Goal: Transaction & Acquisition: Purchase product/service

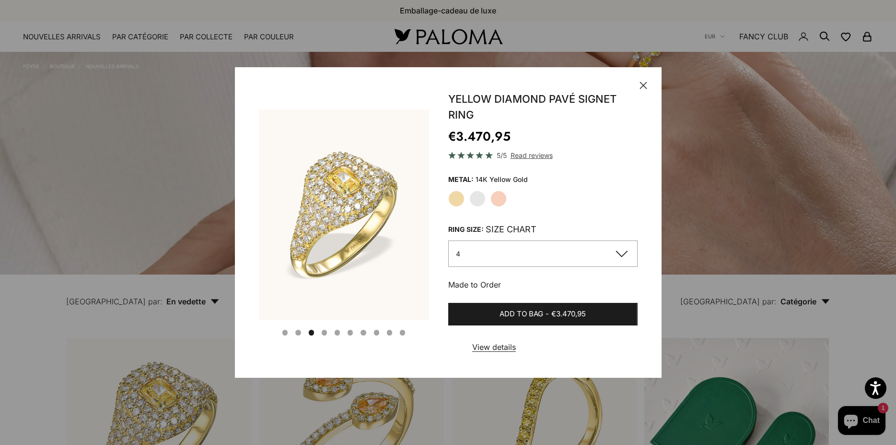
scroll to position [245, 0]
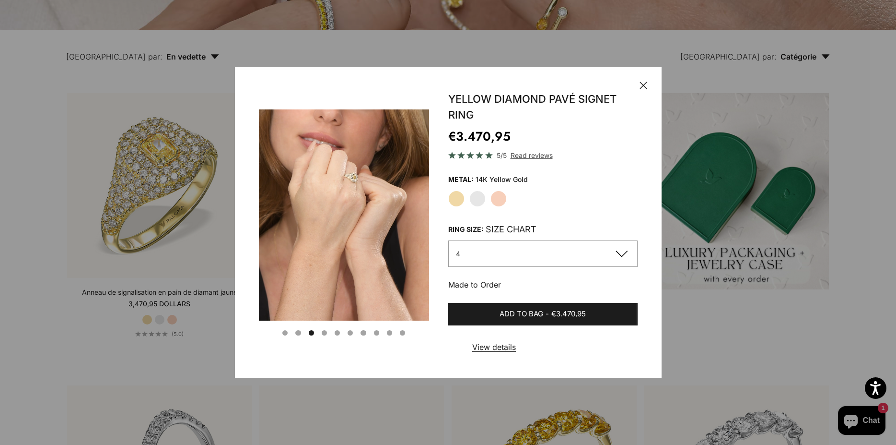
click at [322, 331] on button "Go to item 6" at bounding box center [324, 332] width 5 height 5
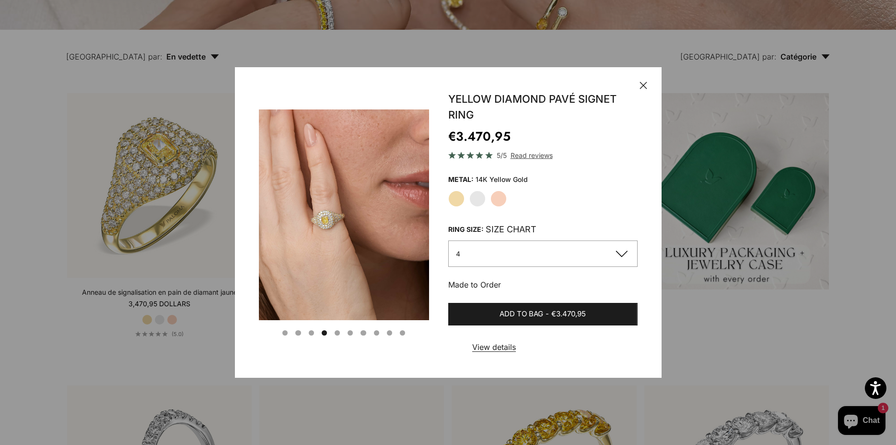
scroll to position [0, 545]
click at [339, 332] on button "Go to item 7" at bounding box center [337, 331] width 5 height 5
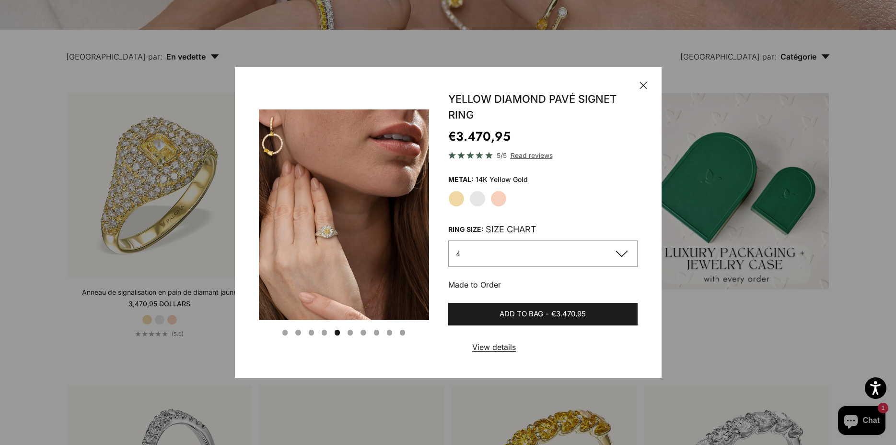
click at [348, 332] on button "Go to item 8" at bounding box center [350, 331] width 5 height 5
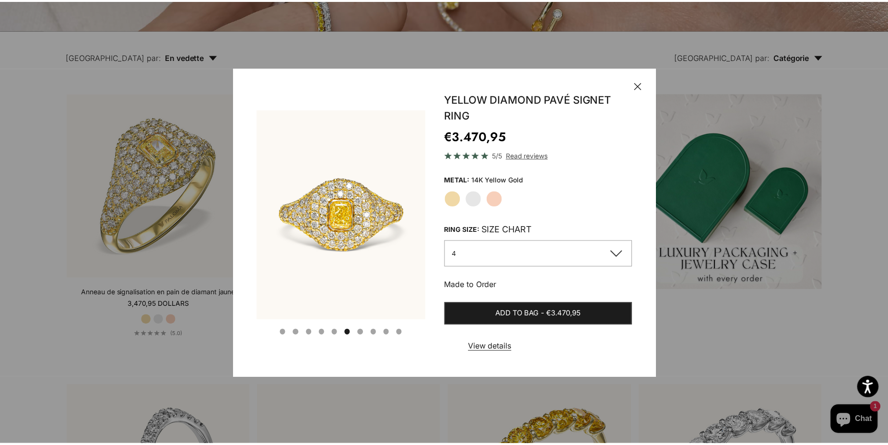
scroll to position [0, 909]
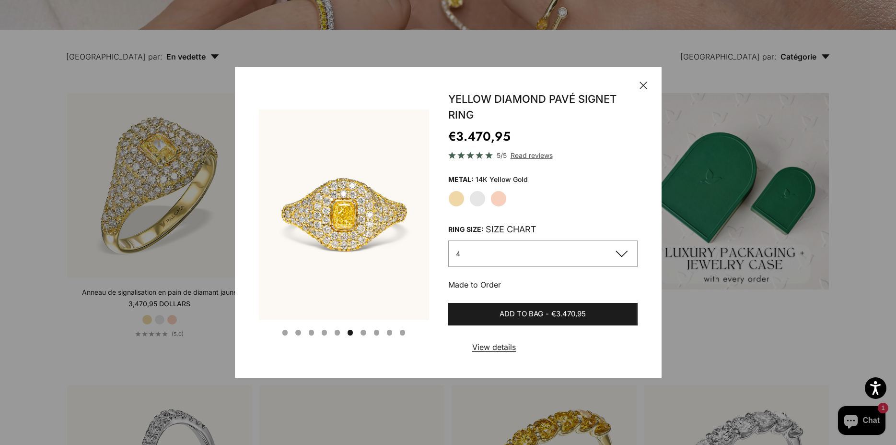
click at [644, 83] on icon "button" at bounding box center [644, 86] width 8 height 8
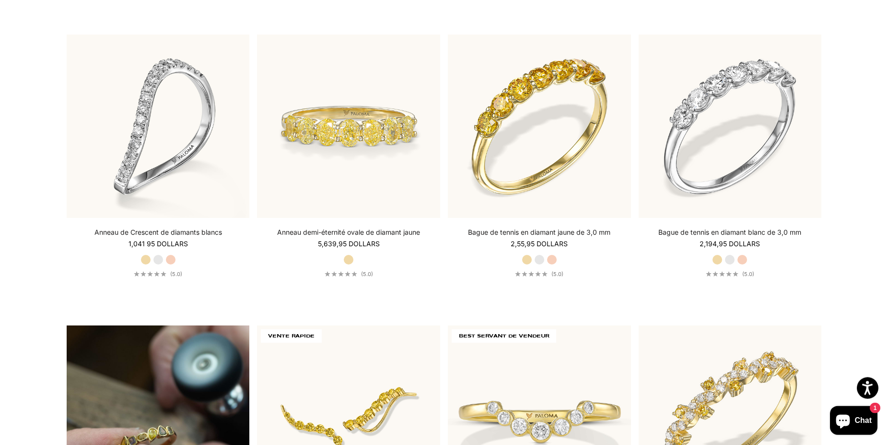
scroll to position [636, 0]
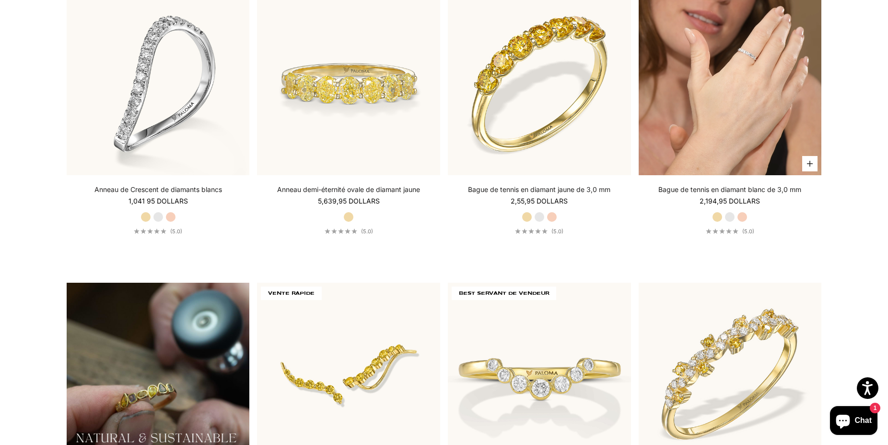
click at [718, 117] on video "Gel jaune\a«Gold blanc\a«RoseGold" at bounding box center [730, 83] width 183 height 183
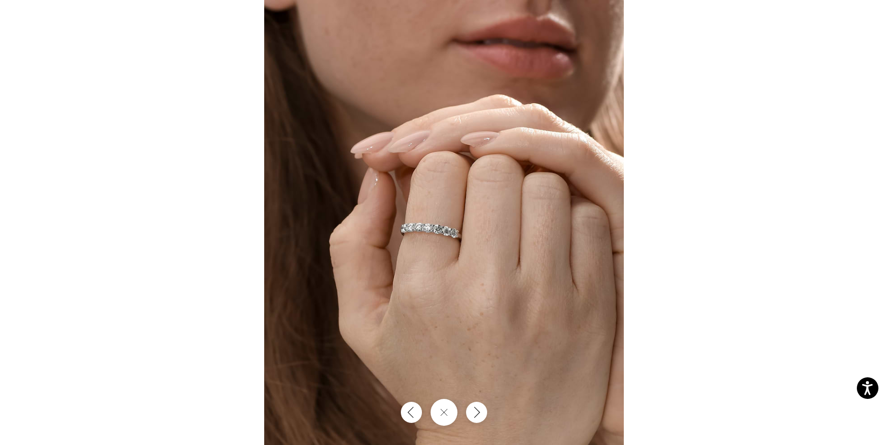
scroll to position [287, 0]
click at [476, 406] on icon "Next" at bounding box center [477, 411] width 12 height 13
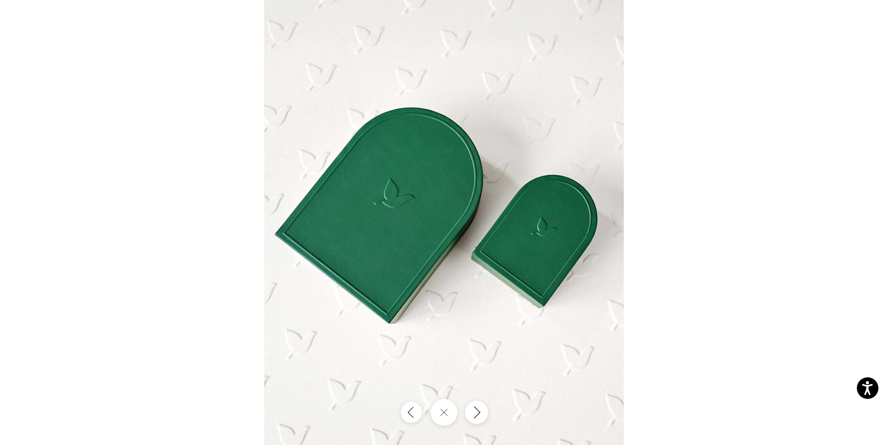
click at [476, 406] on icon "Next" at bounding box center [477, 411] width 12 height 13
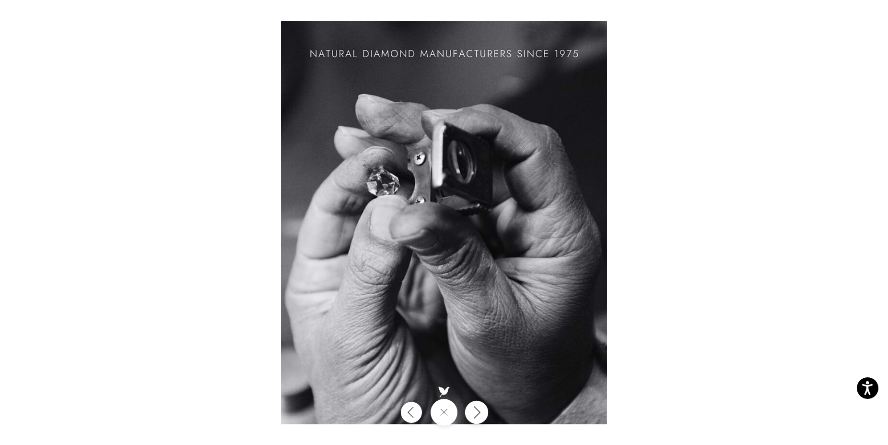
click at [476, 406] on icon "Next" at bounding box center [477, 411] width 12 height 13
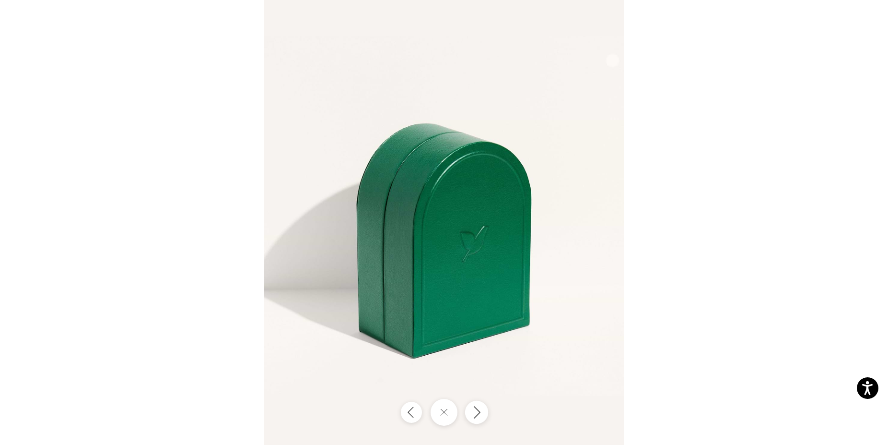
click at [476, 404] on button "Next" at bounding box center [476, 411] width 23 height 23
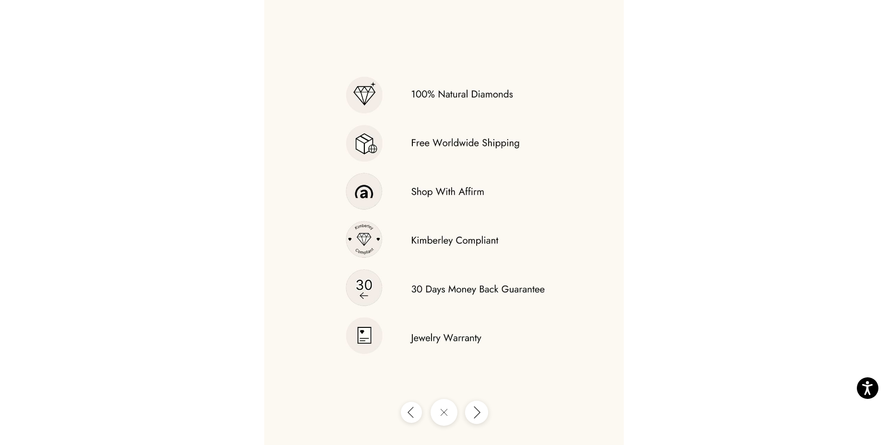
click at [478, 412] on icon "Next" at bounding box center [477, 411] width 12 height 13
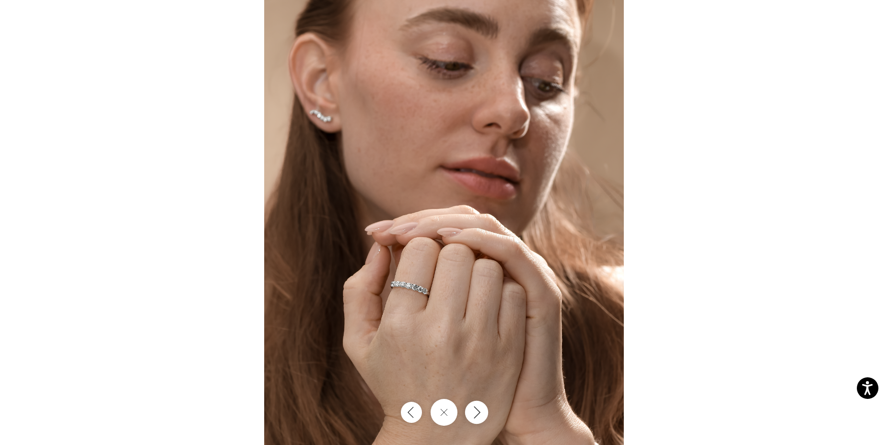
click at [478, 412] on icon "Next" at bounding box center [477, 411] width 12 height 13
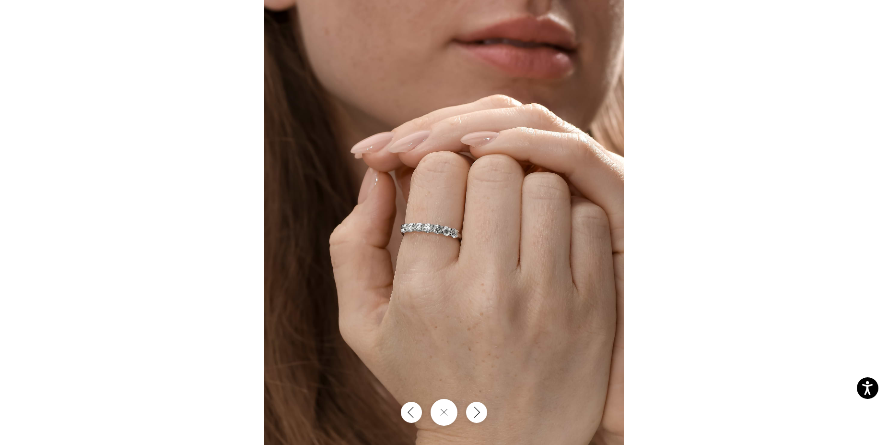
click at [781, 176] on div at bounding box center [444, 222] width 888 height 445
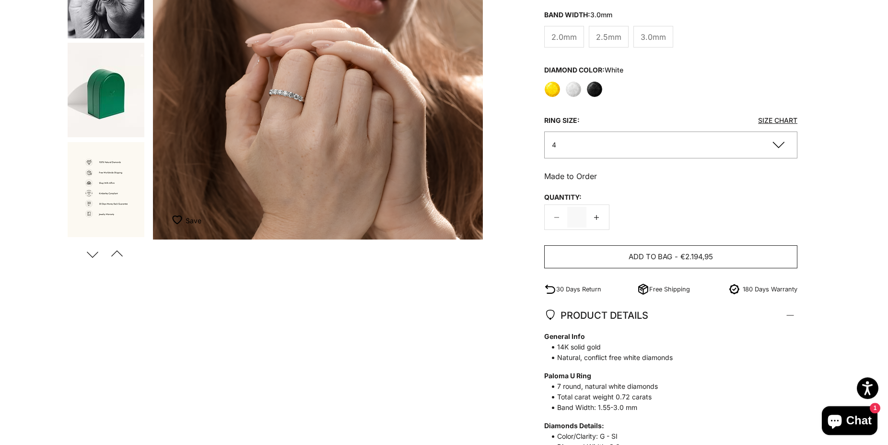
scroll to position [195, 0]
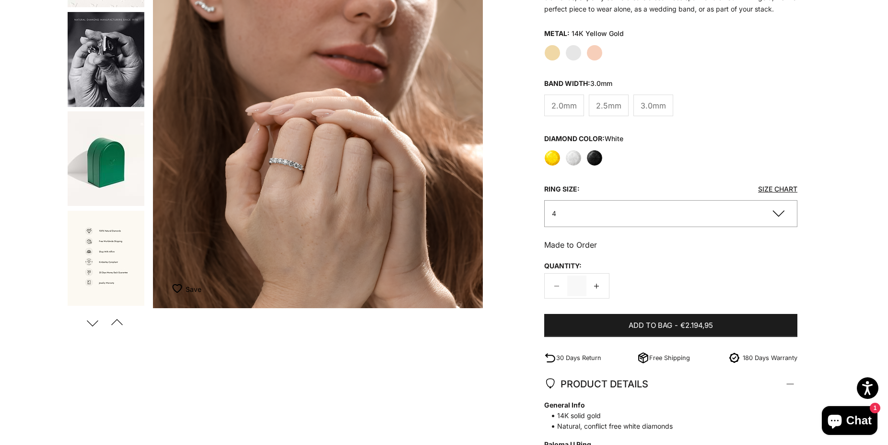
click at [603, 102] on span "2.5mm" at bounding box center [608, 105] width 25 height 12
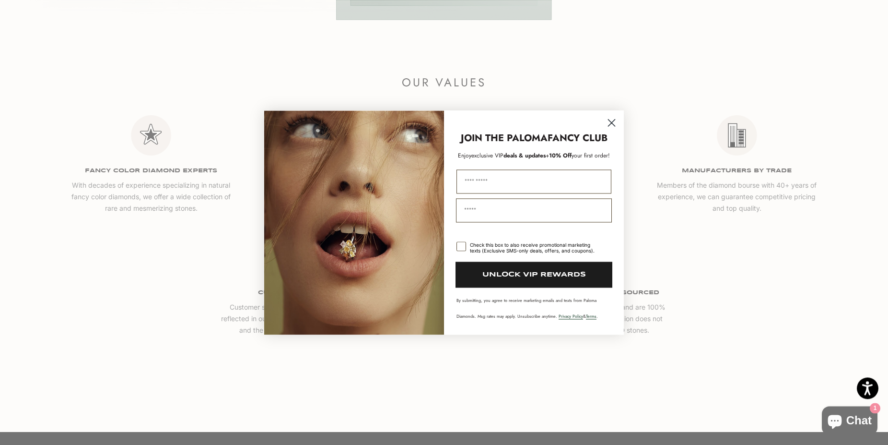
scroll to position [1565, 0]
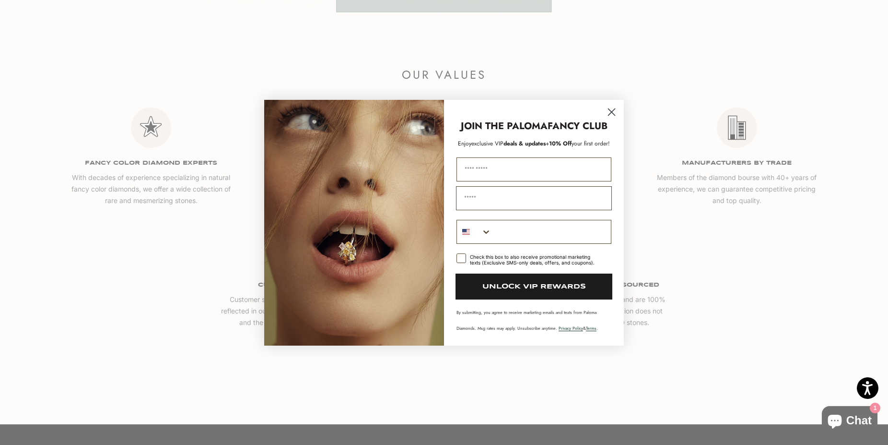
click at [611, 110] on circle "Close dialog" at bounding box center [612, 112] width 16 height 16
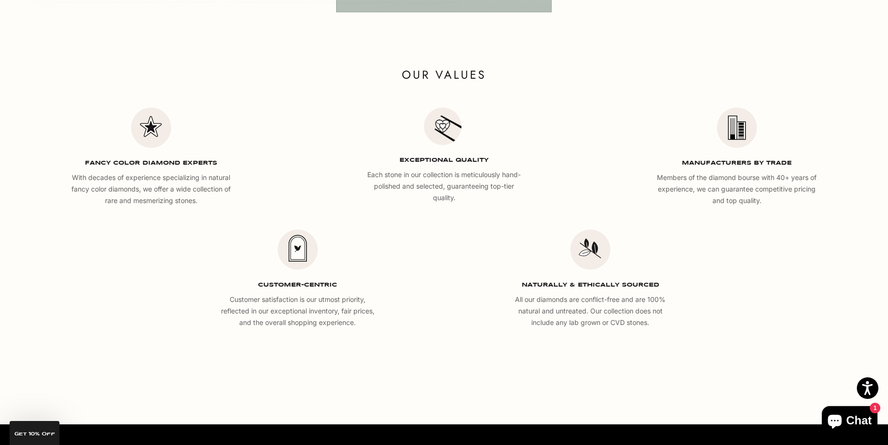
scroll to position [1761, 0]
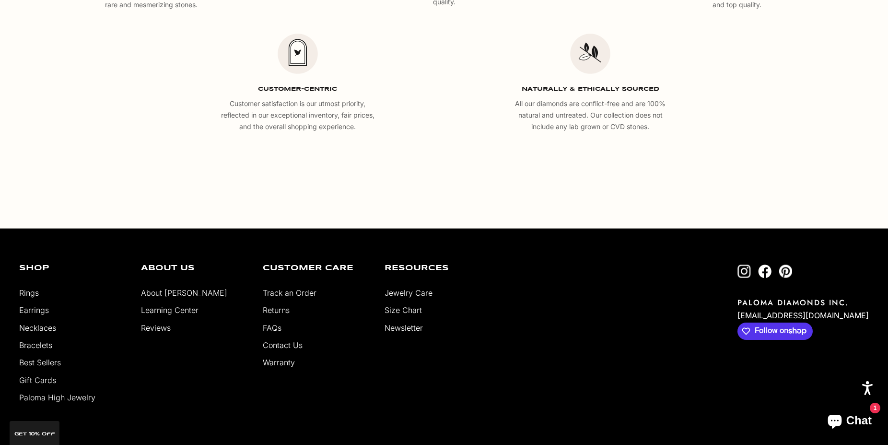
click at [48, 365] on link "Best Sellers" at bounding box center [40, 362] width 42 height 10
